Goal: Navigation & Orientation: Find specific page/section

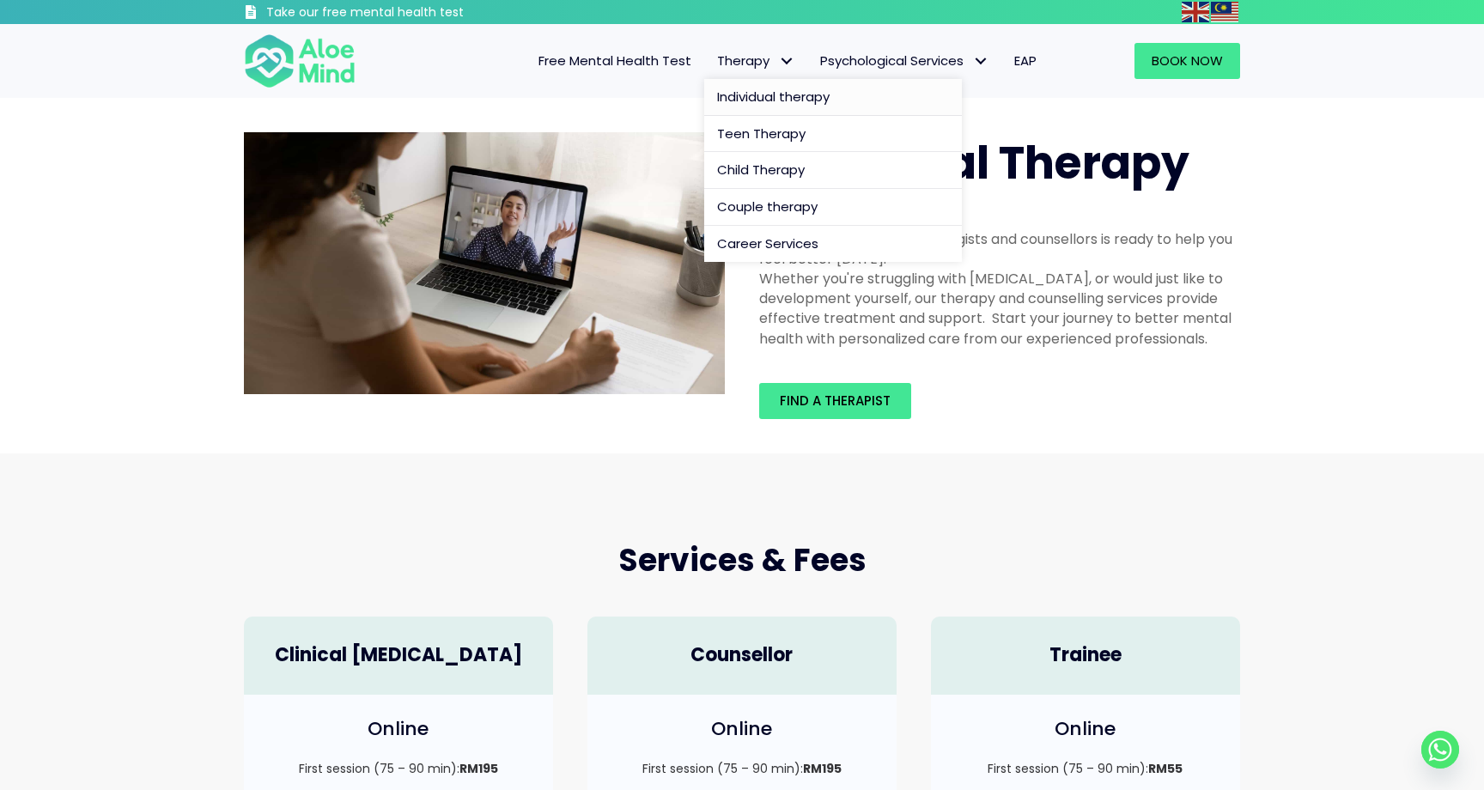
click at [745, 99] on span "Individual therapy" at bounding box center [773, 97] width 113 height 18
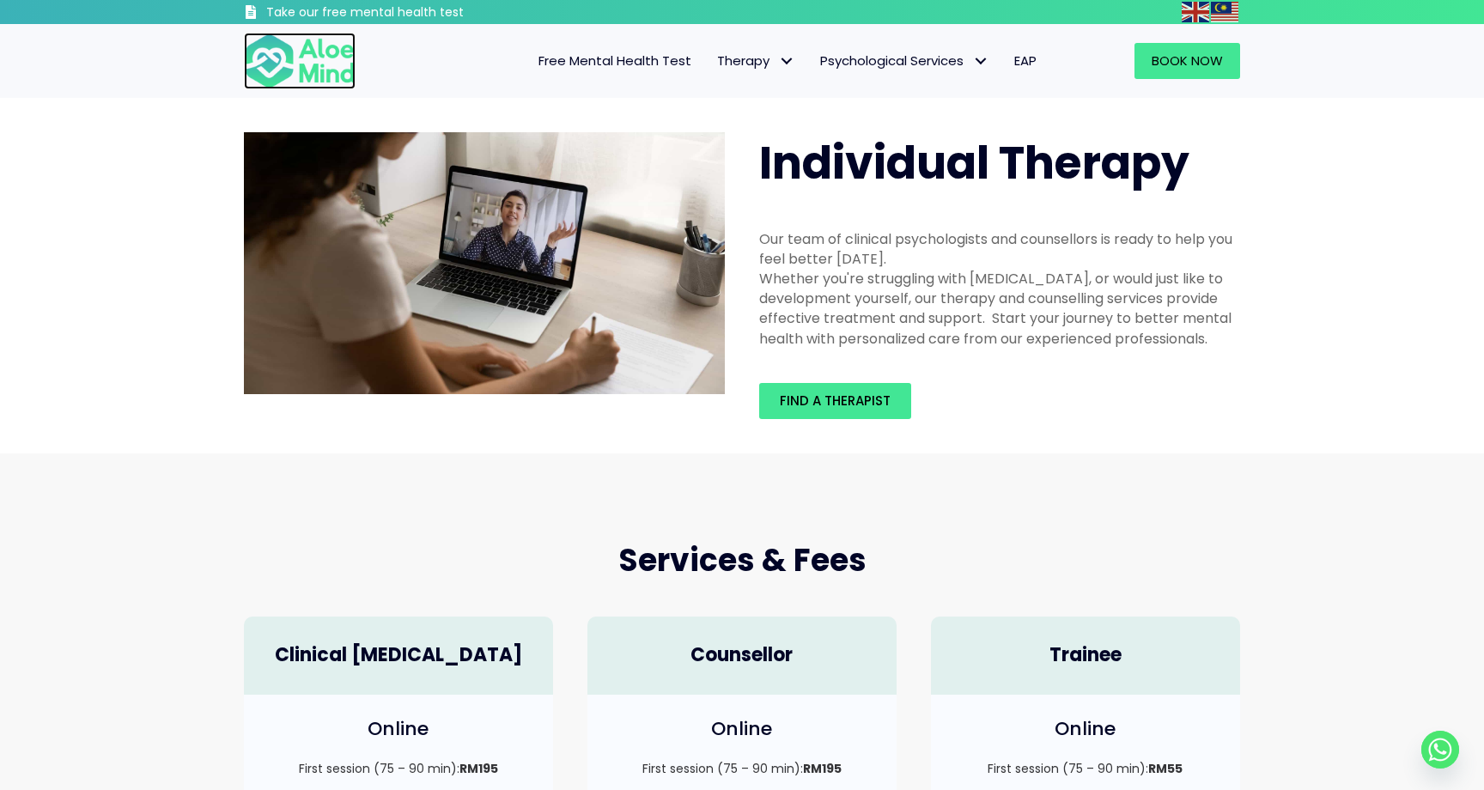
click at [257, 67] on img at bounding box center [300, 61] width 112 height 57
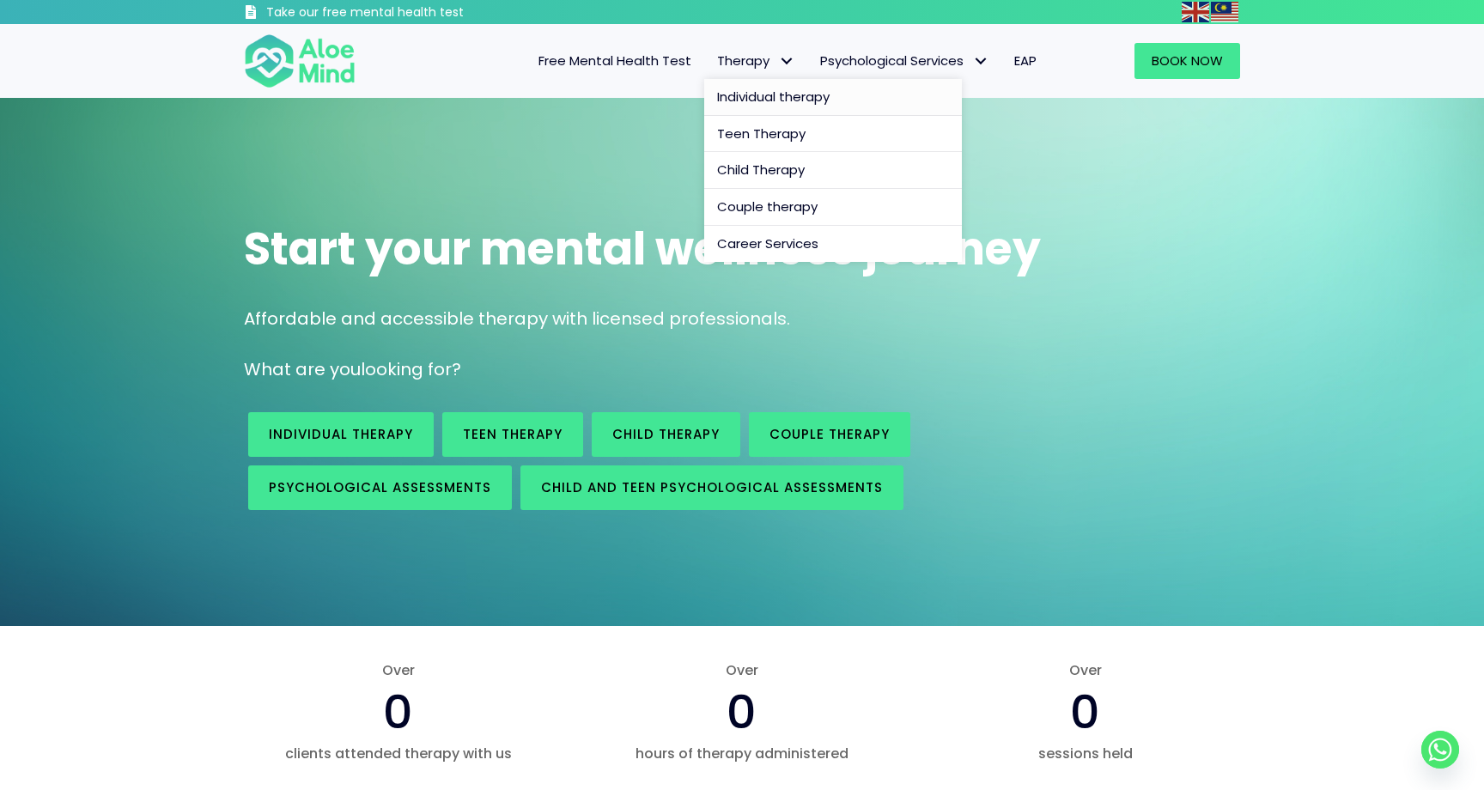
click at [780, 93] on span "Individual therapy" at bounding box center [773, 97] width 113 height 18
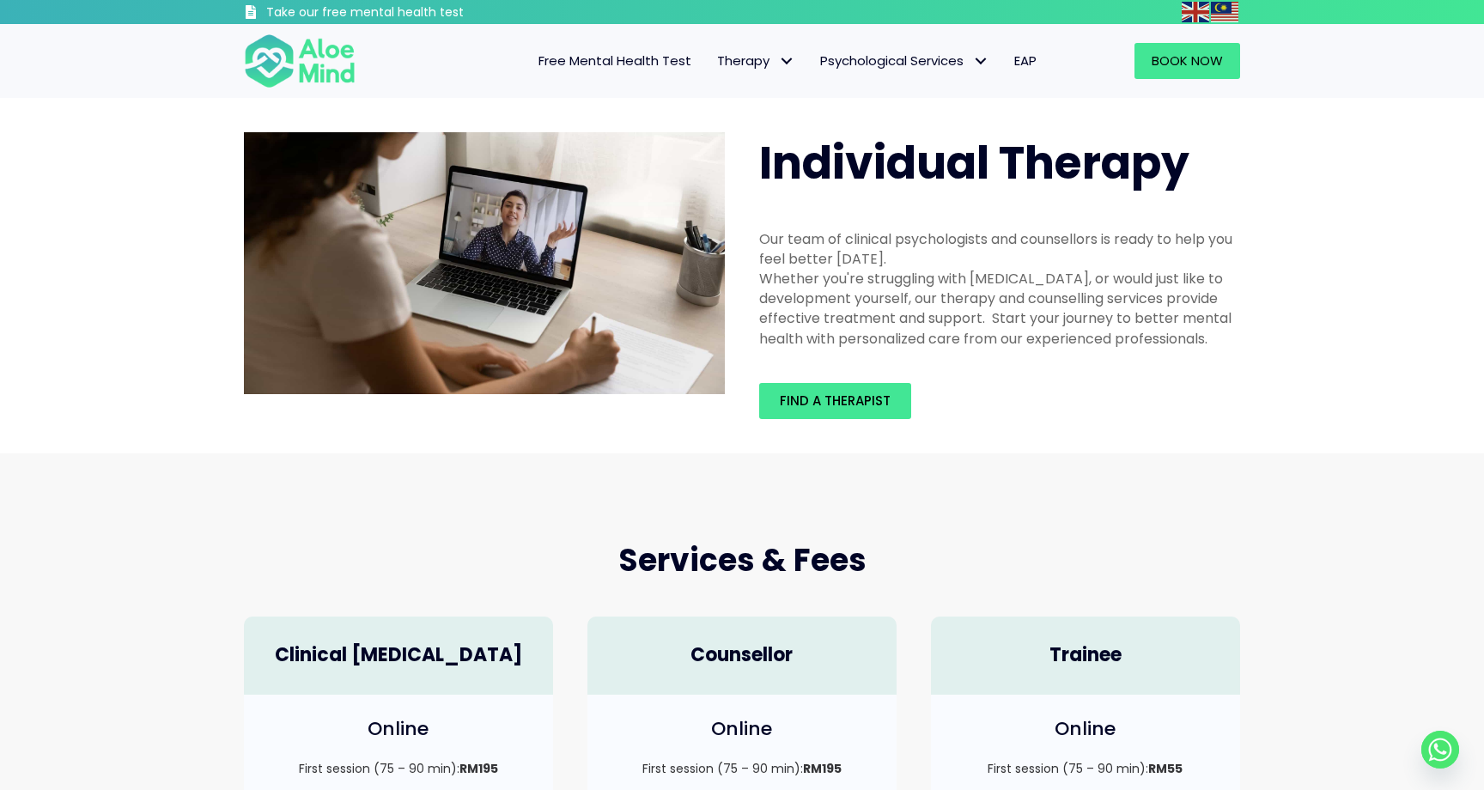
click at [813, 392] on span "Find a therapist" at bounding box center [835, 401] width 111 height 18
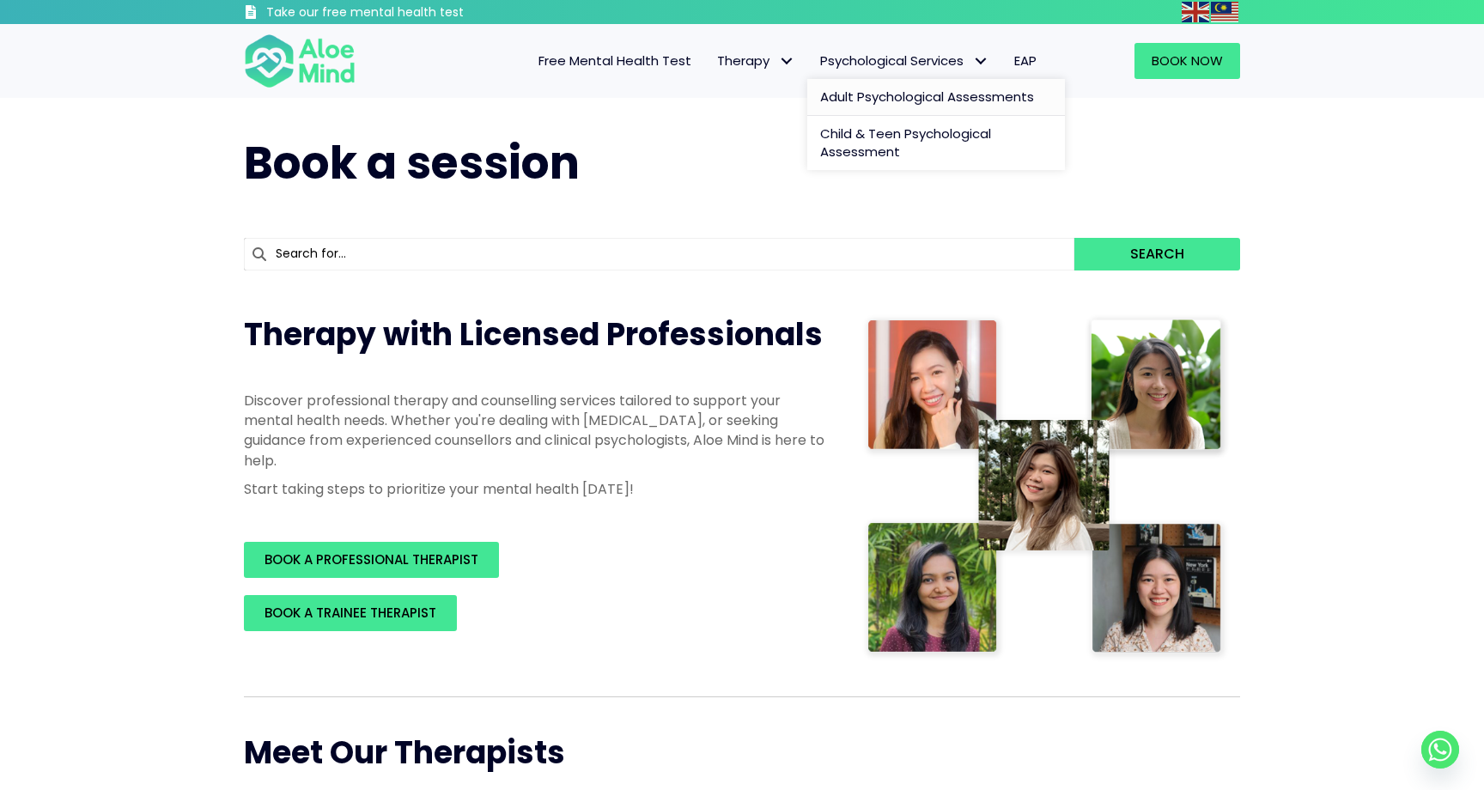
click at [885, 97] on span "Adult Psychological Assessments" at bounding box center [927, 97] width 214 height 18
